Goal: Transaction & Acquisition: Purchase product/service

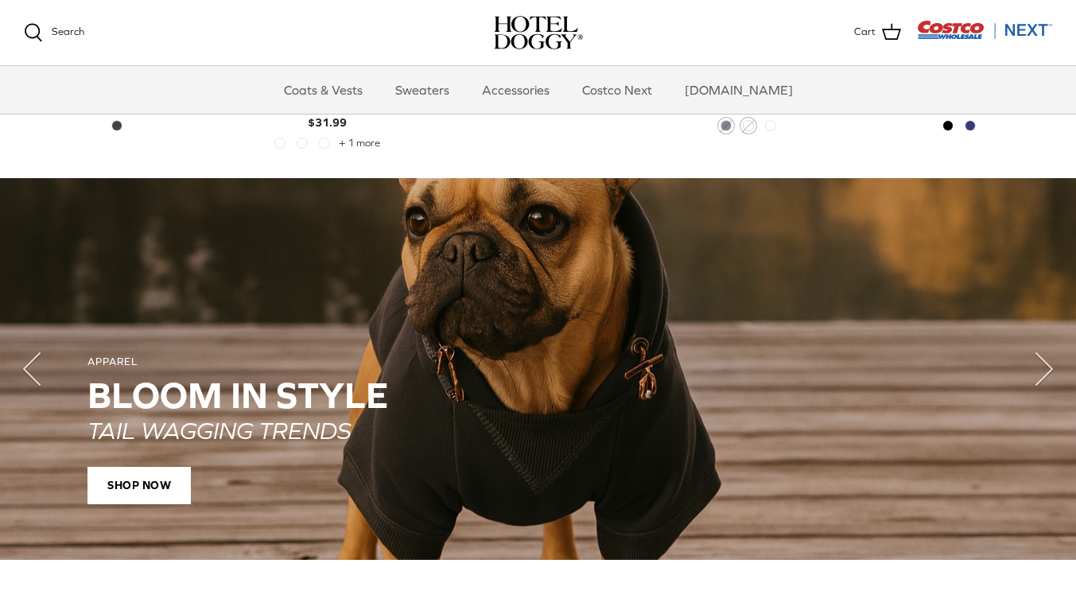
scroll to position [1008, 0]
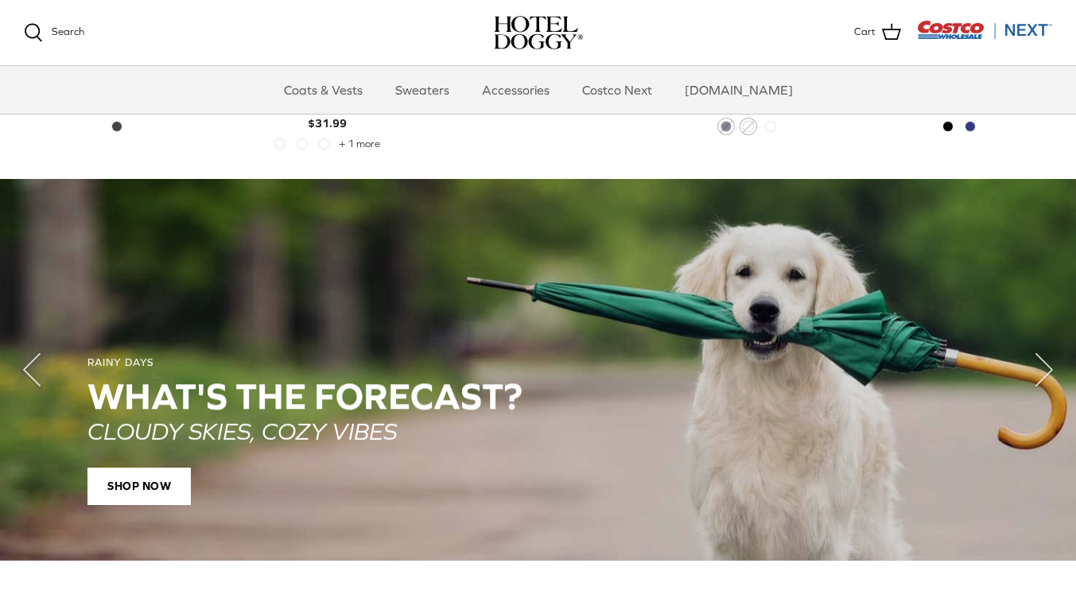
click at [360, 95] on link "Coats & Vests" at bounding box center [323, 90] width 107 height 48
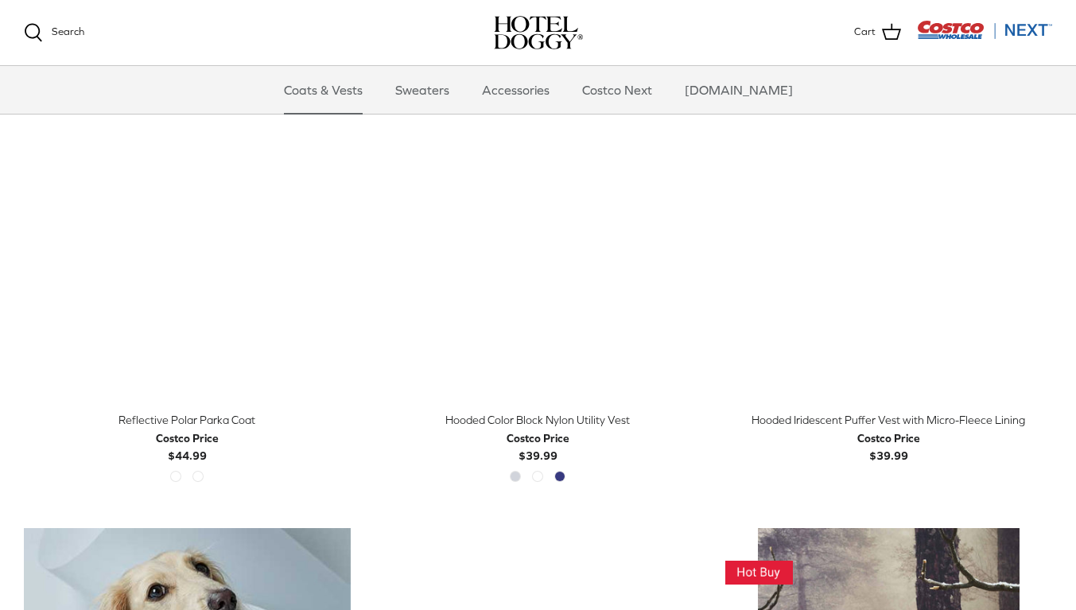
scroll to position [1318, 0]
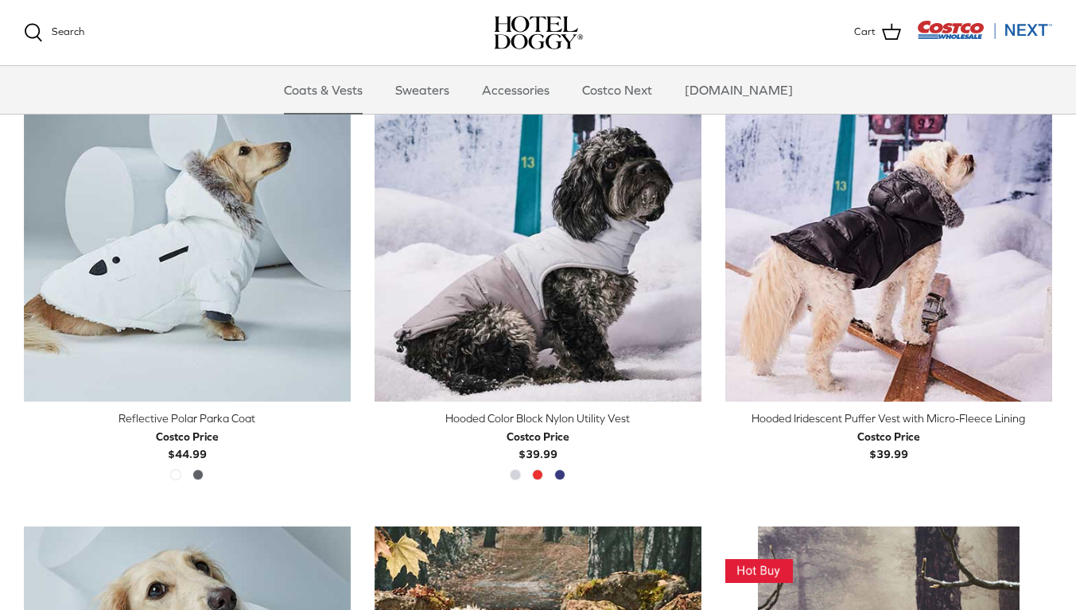
click at [149, 289] on img "Reflective Polar Parka Coat" at bounding box center [187, 238] width 327 height 327
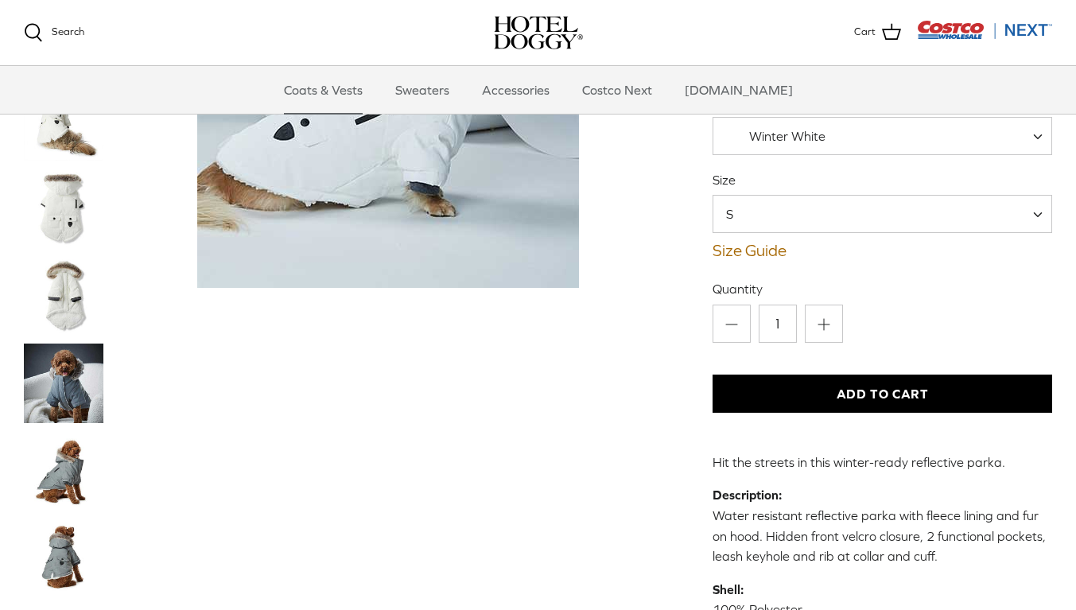
scroll to position [179, 0]
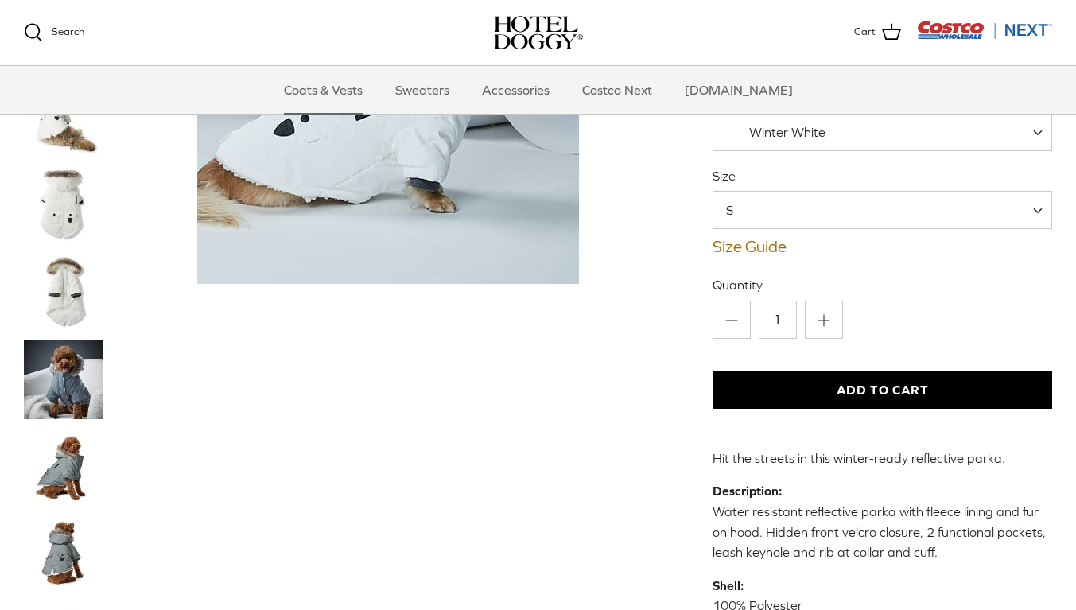
click at [57, 377] on img "Thumbnail Link" at bounding box center [64, 380] width 80 height 80
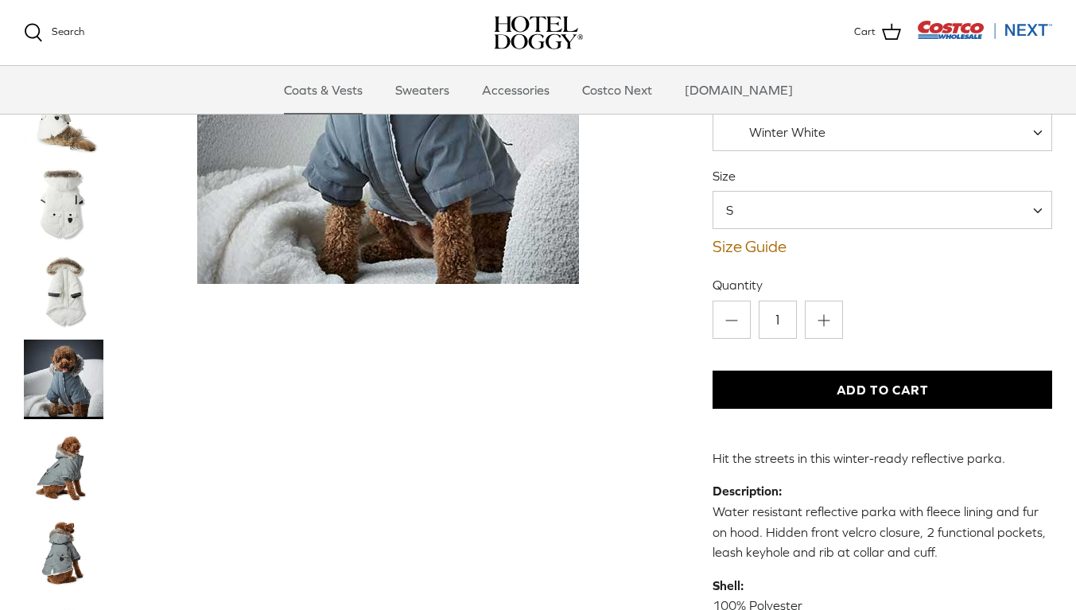
click at [60, 463] on img "Thumbnail Link" at bounding box center [64, 467] width 80 height 80
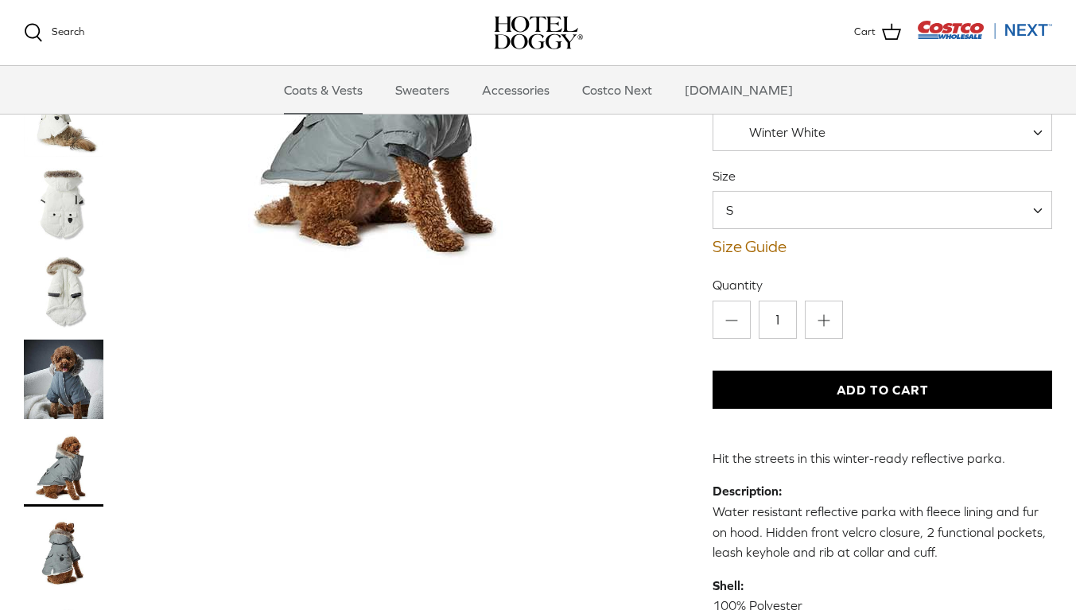
click at [66, 189] on img "Thumbnail Link" at bounding box center [64, 205] width 80 height 80
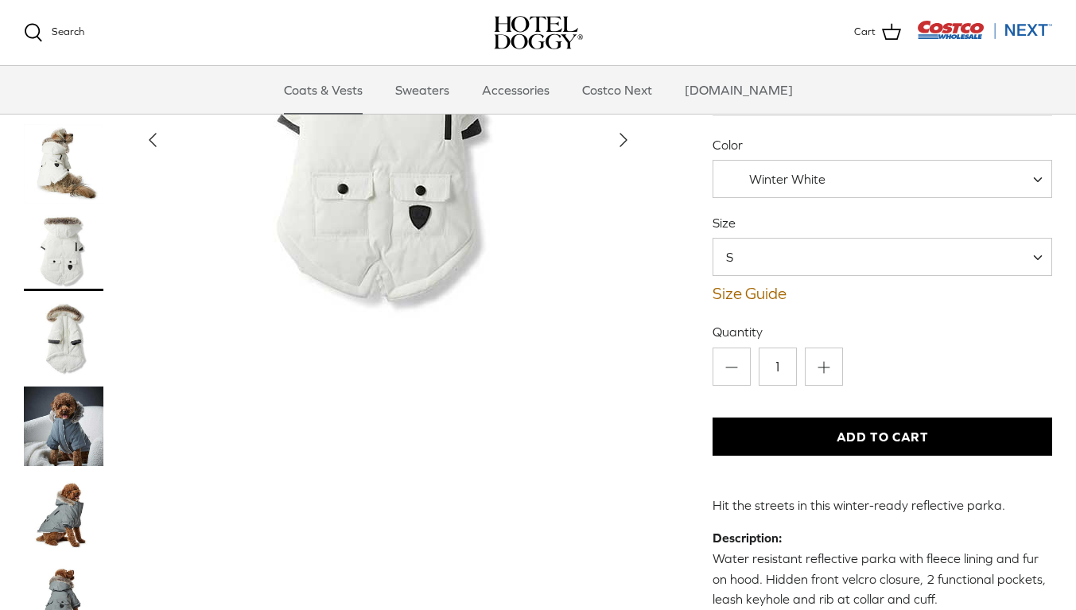
scroll to position [54, 0]
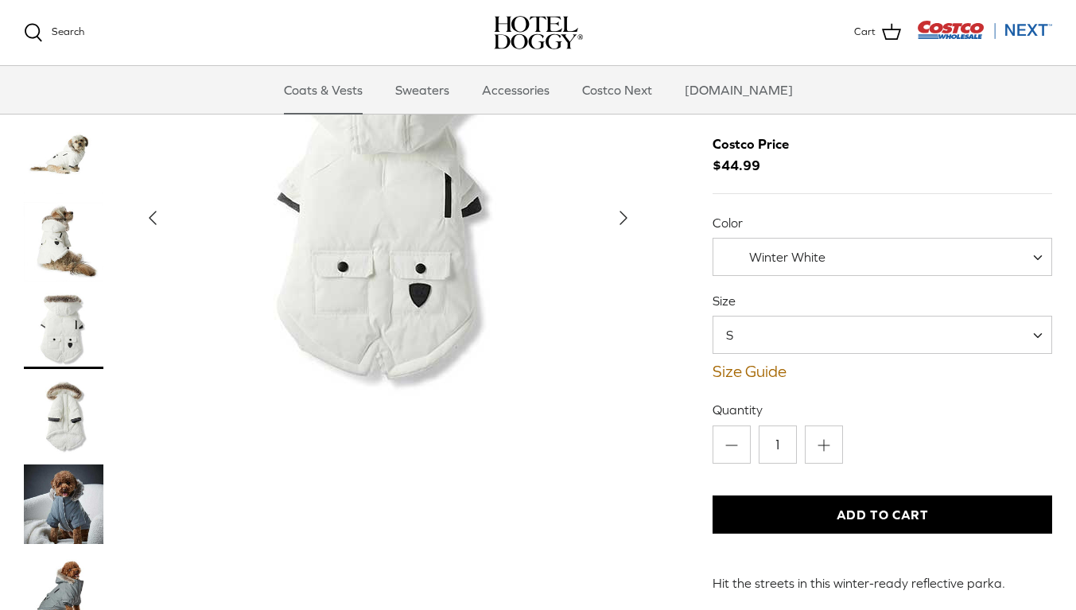
click at [1030, 330] on span "S" at bounding box center [883, 335] width 340 height 38
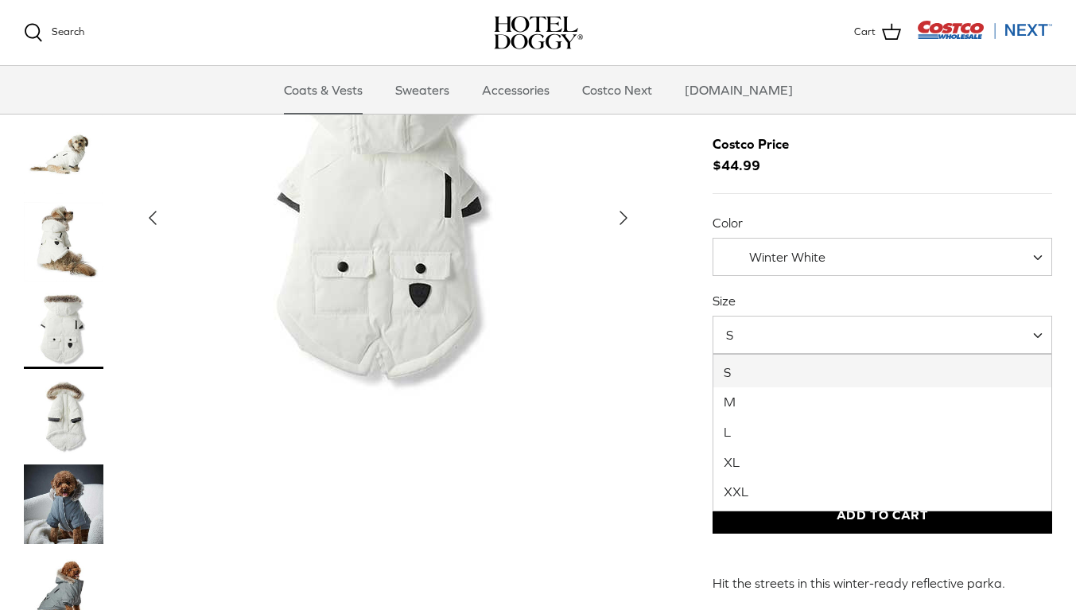
select select "XL"
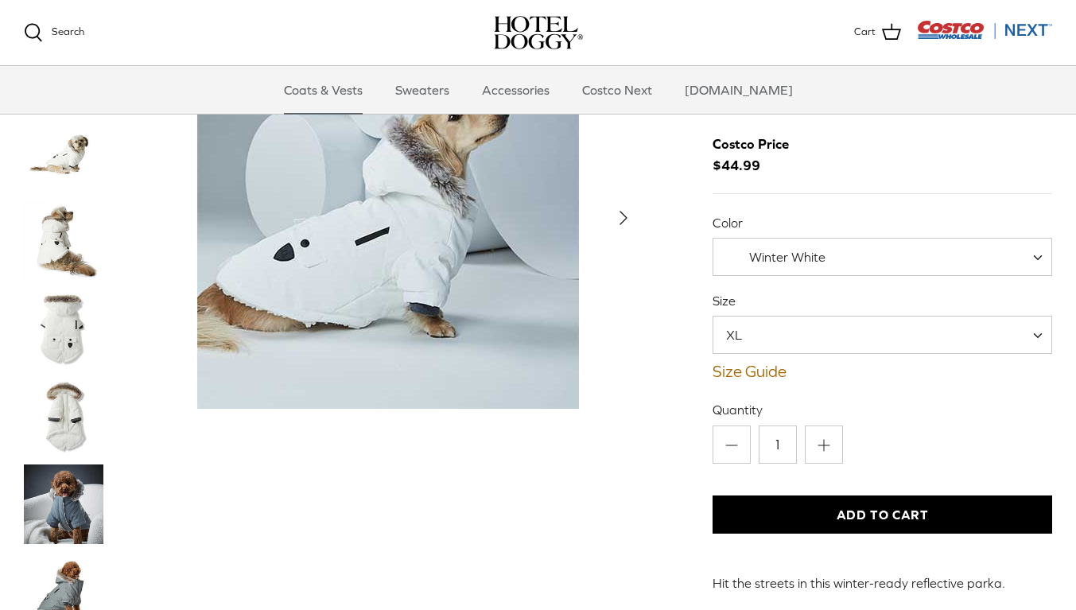
click at [56, 490] on img "Thumbnail Link" at bounding box center [64, 504] width 80 height 80
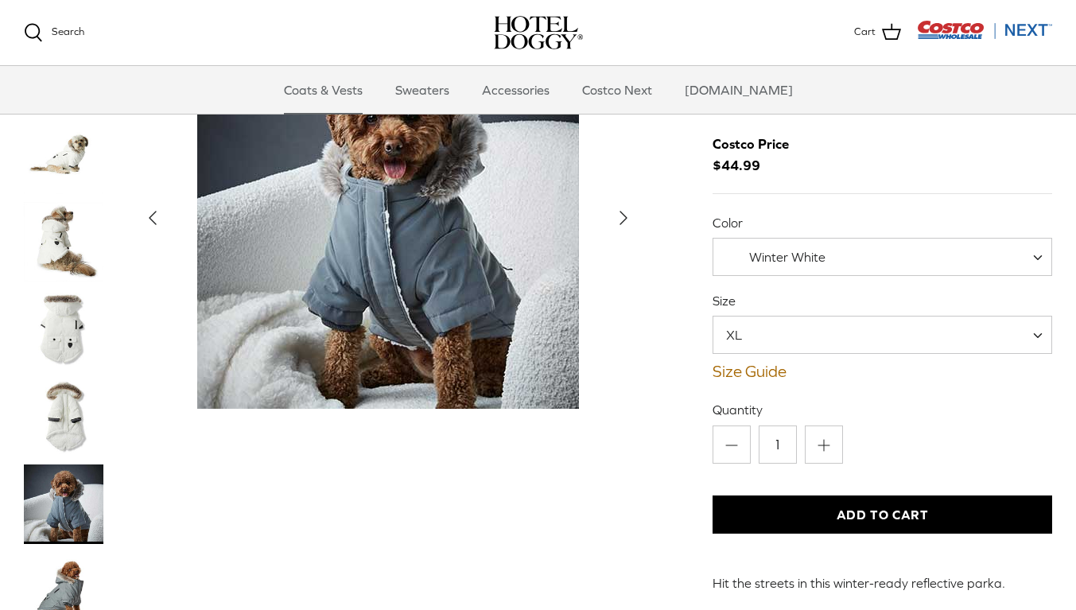
click at [61, 248] on img "Thumbnail Link" at bounding box center [64, 242] width 80 height 80
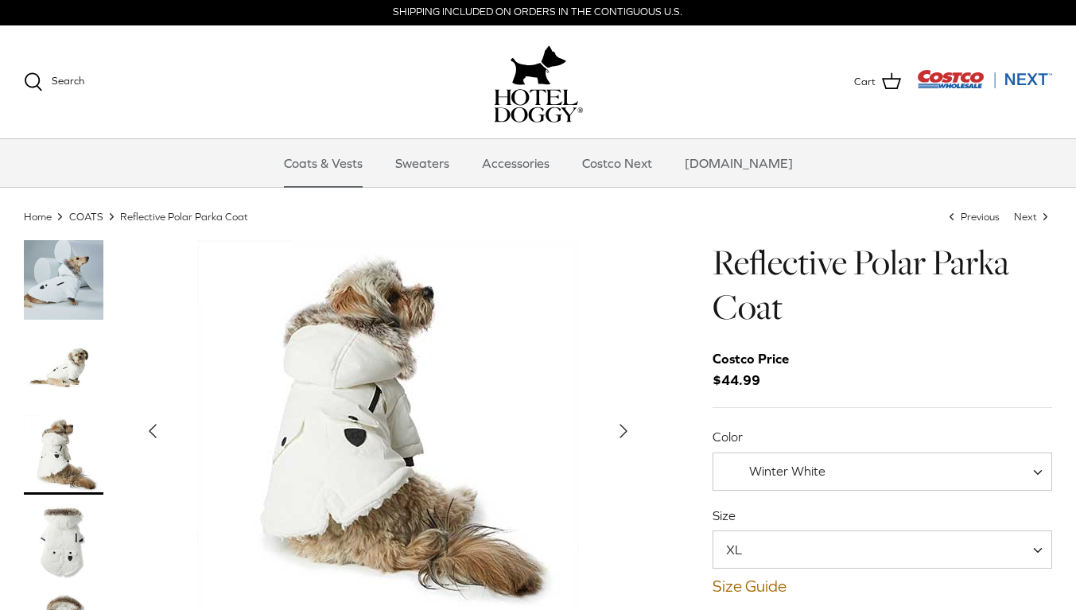
scroll to position [2, 0]
click at [442, 168] on link "Sweaters" at bounding box center [422, 163] width 83 height 48
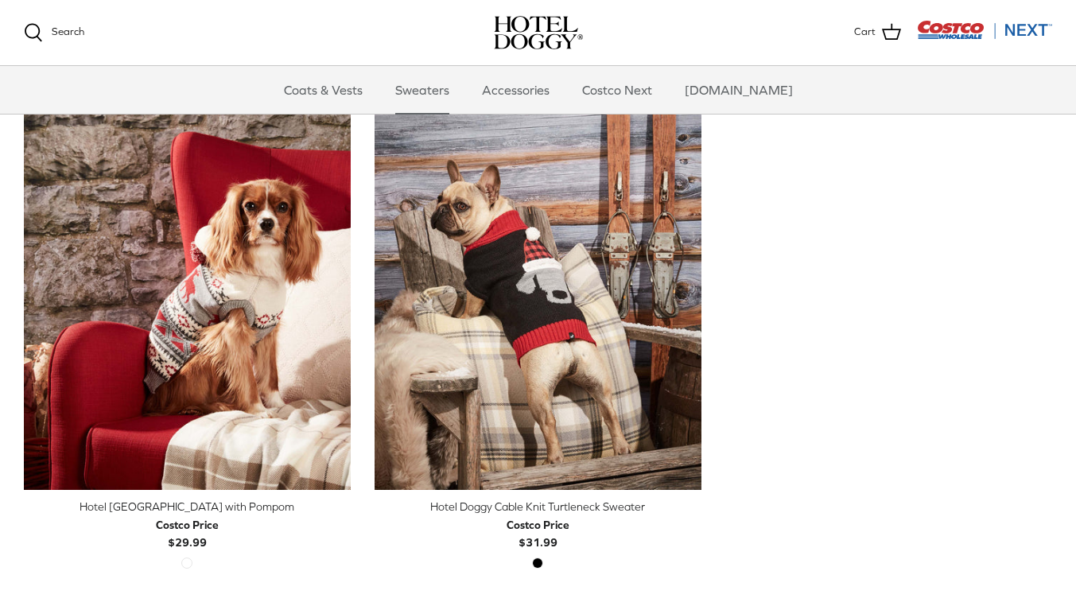
scroll to position [406, 0]
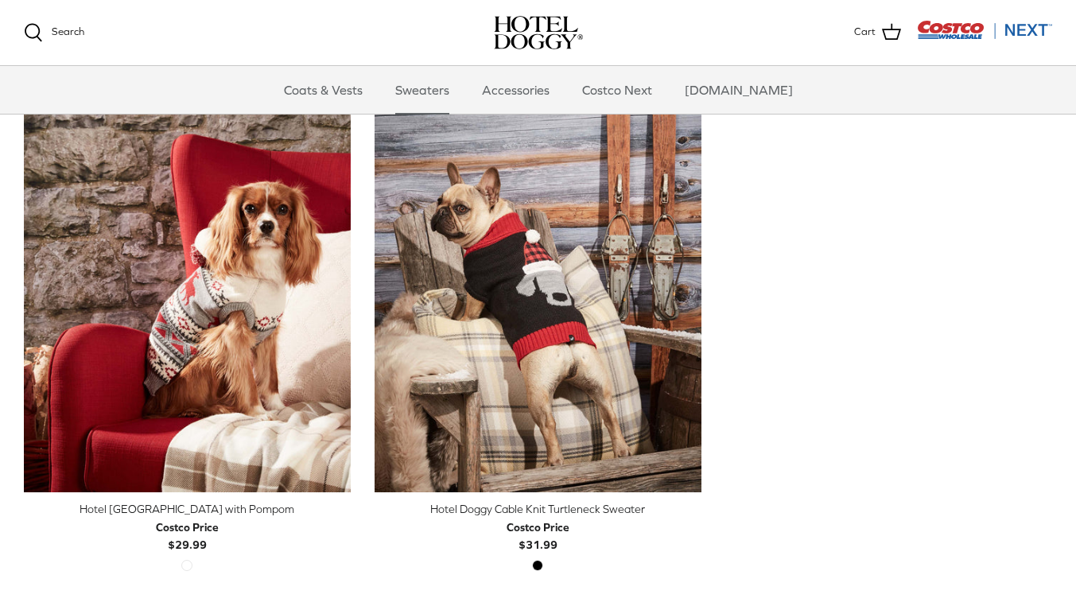
click at [630, 397] on img "Hotel Doggy Cable Knit Turtleneck Sweater" at bounding box center [538, 288] width 327 height 409
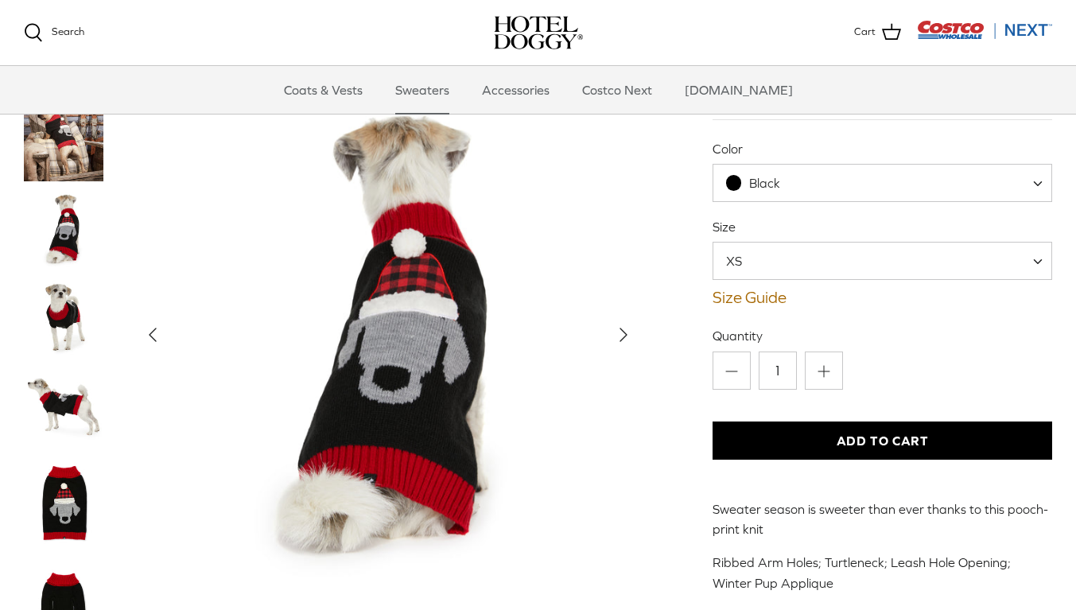
scroll to position [126, 0]
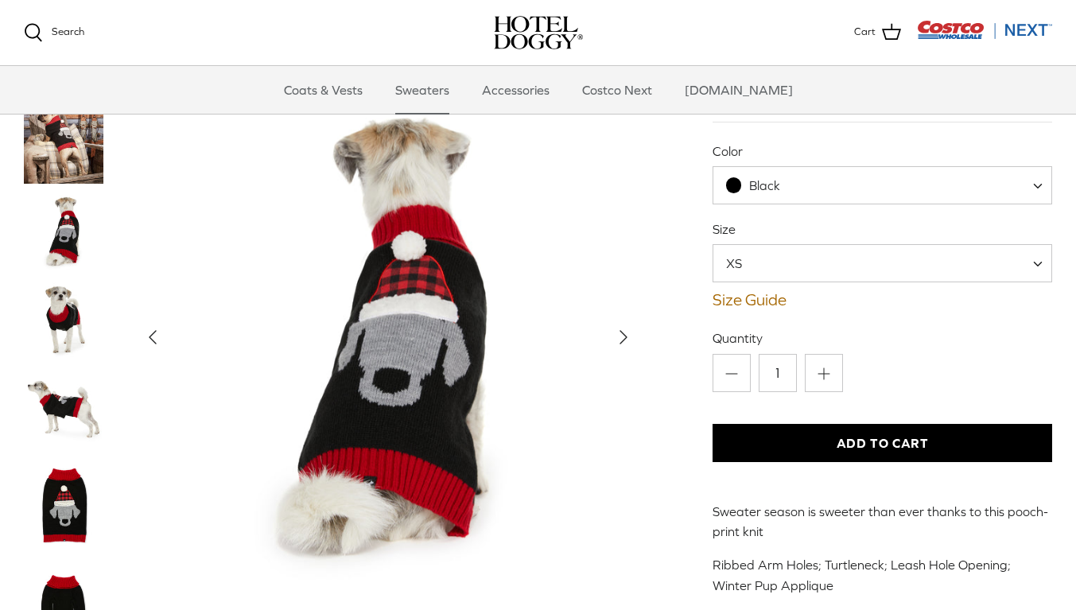
click at [66, 243] on img "Thumbnail Link" at bounding box center [64, 232] width 80 height 80
click at [47, 406] on img "Thumbnail Link" at bounding box center [64, 407] width 80 height 80
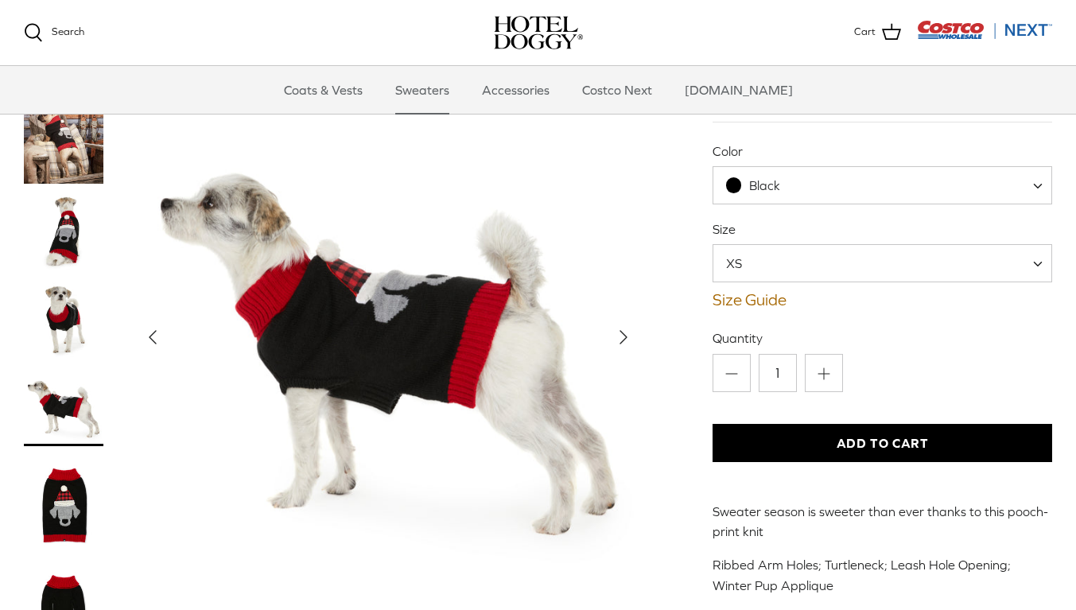
click at [1035, 268] on span at bounding box center [1043, 263] width 16 height 38
select select "L"
